Goal: Information Seeking & Learning: Learn about a topic

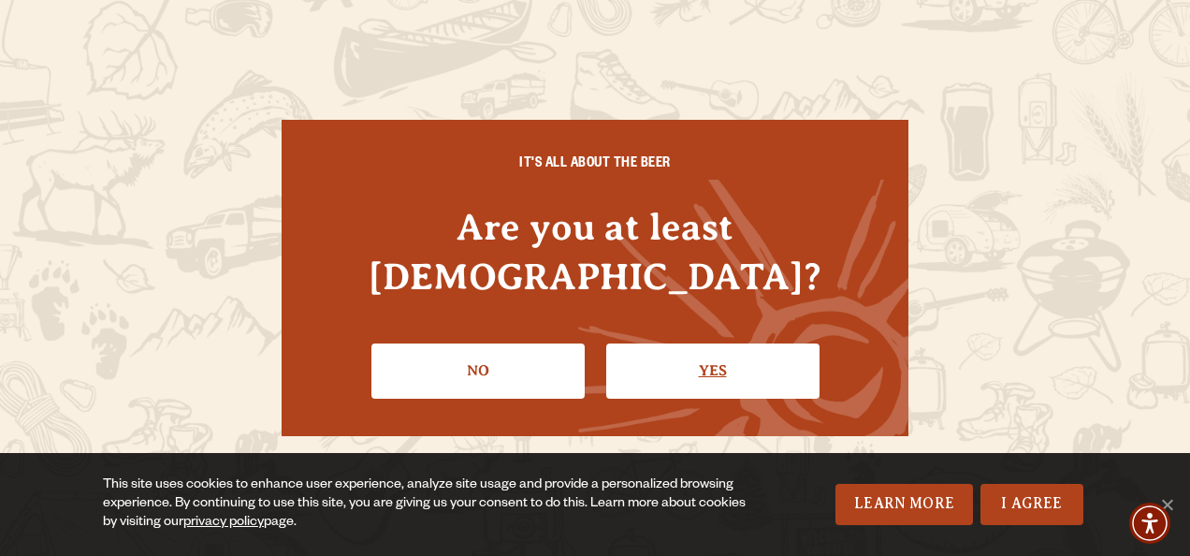
click at [724, 343] on link "Yes" at bounding box center [712, 370] width 213 height 54
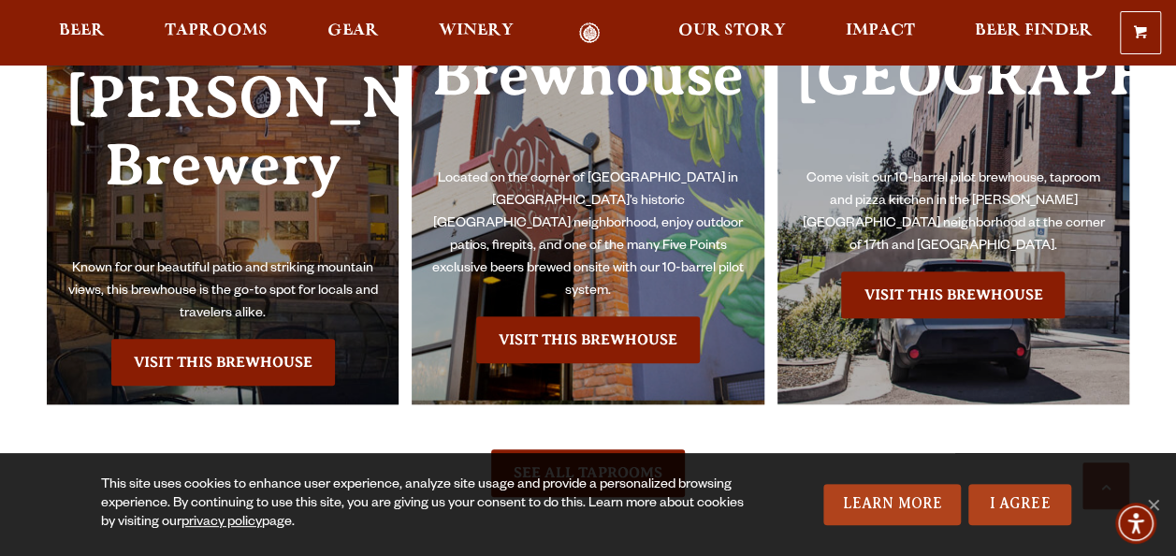
scroll to position [4212, 0]
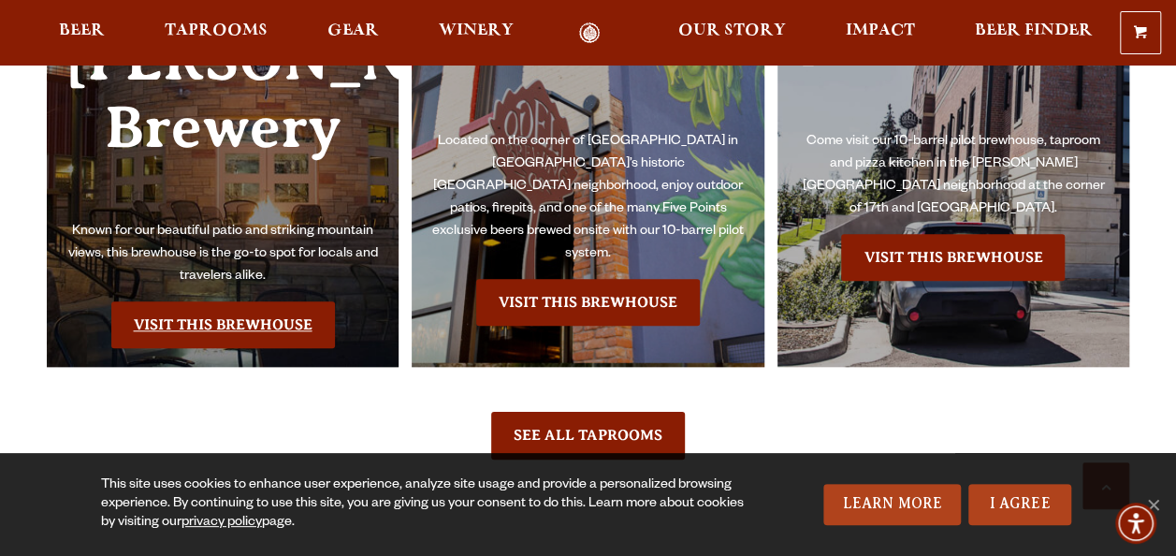
click at [251, 301] on link "Visit this Brewhouse" at bounding box center [223, 324] width 224 height 47
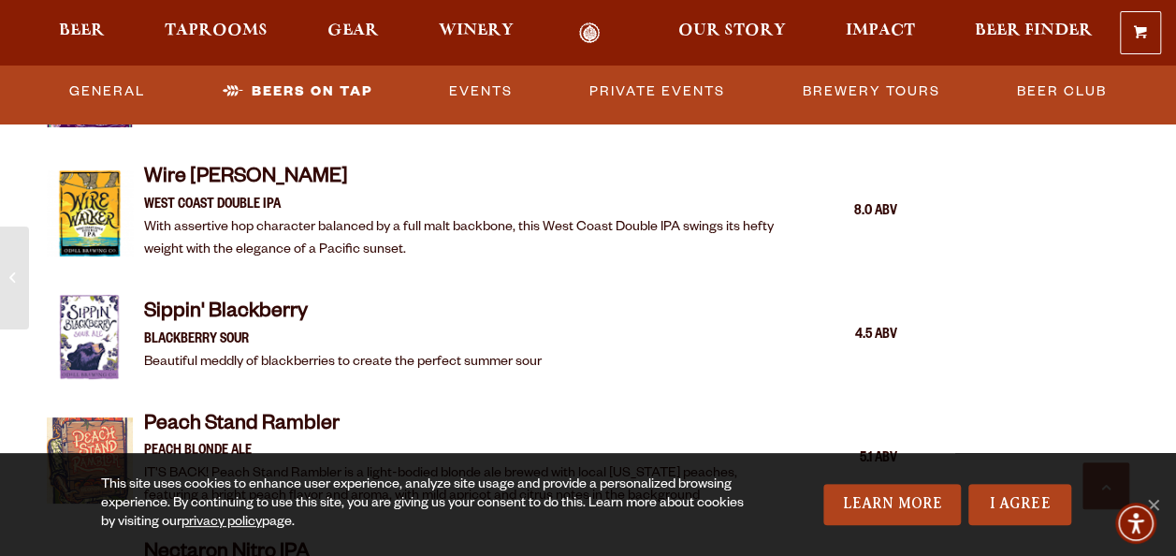
scroll to position [3039, 0]
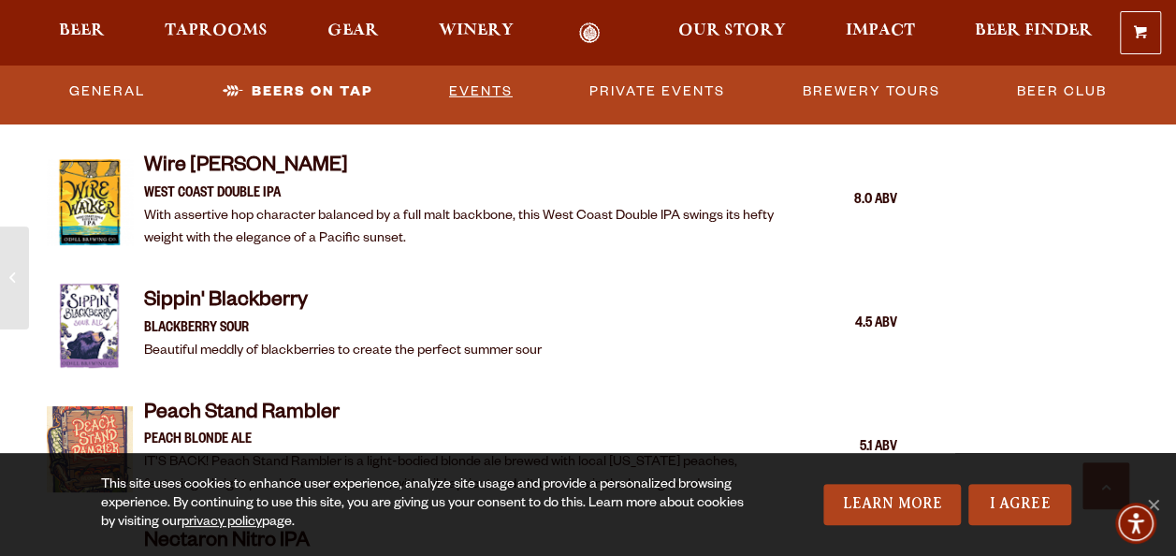
click at [485, 88] on link "Events" at bounding box center [481, 91] width 79 height 43
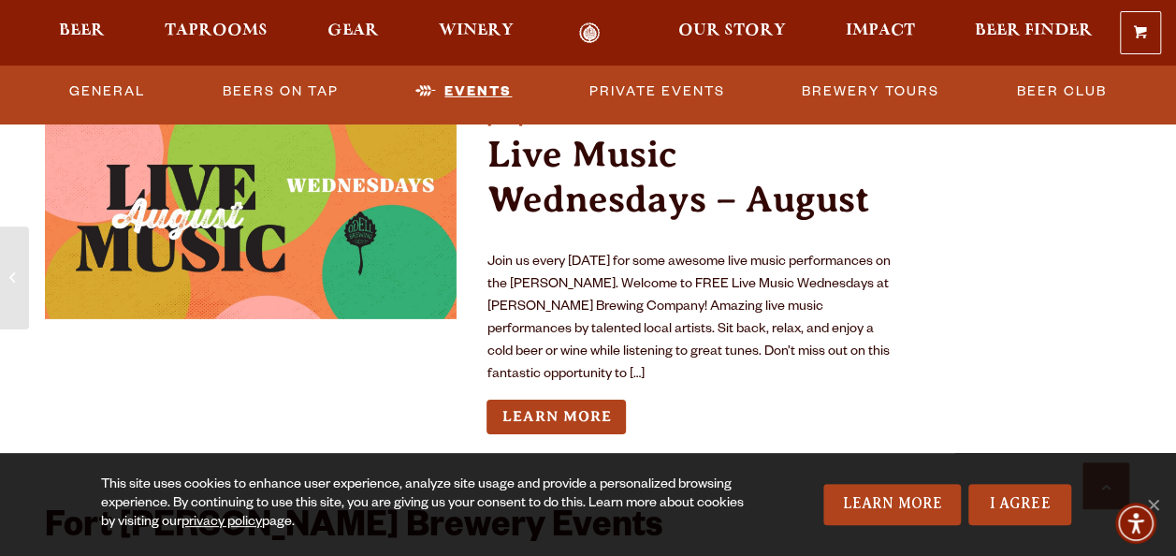
scroll to position [6842, 0]
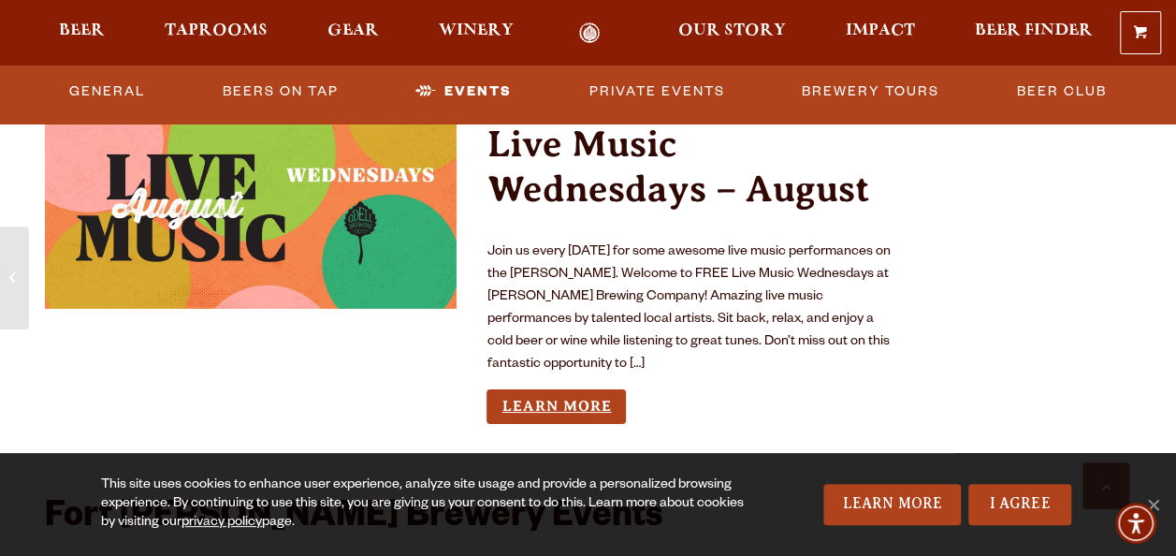
click at [571, 389] on link "Learn More" at bounding box center [555, 406] width 139 height 35
